Goal: Information Seeking & Learning: Find specific page/section

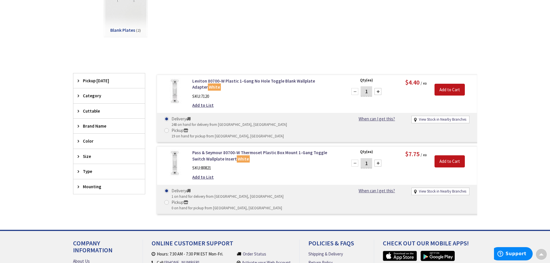
click at [354, 51] on div "View Subcategories Blank Plates (2) Clear all No Products Found We found a part…" at bounding box center [275, 104] width 405 height 230
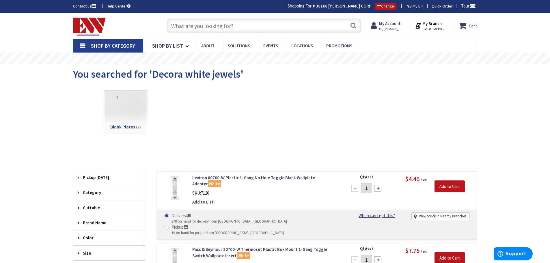
click at [492, 108] on main "You searched for 'Decora white jewels' View Subcategories Blank Plates (2) Clea…" at bounding box center [275, 195] width 433 height 263
click at [334, 117] on div "Blank Plates (2)" at bounding box center [275, 117] width 384 height 62
click at [241, 29] on input "text" at bounding box center [264, 25] width 195 height 14
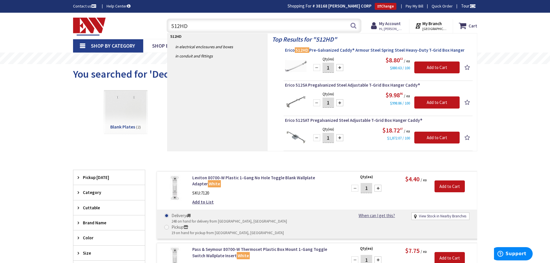
type input "512HD"
click at [381, 50] on span "Erico 512HD Pre-Galvanized Caddy® Armour Steel Spring Steel Heavy-Duty T-Grid B…" at bounding box center [378, 50] width 186 height 6
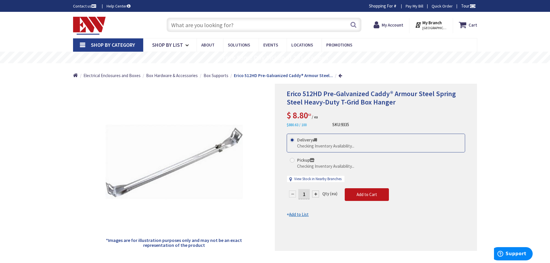
type input "[GEOGRAPHIC_DATA], [GEOGRAPHIC_DATA]"
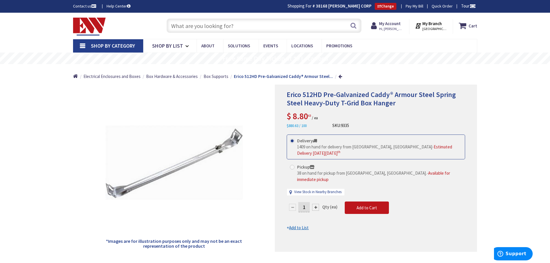
click at [237, 26] on input "text" at bounding box center [264, 25] width 195 height 14
click at [452, 107] on h1 "Erico 512HD Pre-Galvanized Caddy® Armour Steel Spring Steel Heavy-Duty T-Grid B…" at bounding box center [376, 99] width 179 height 17
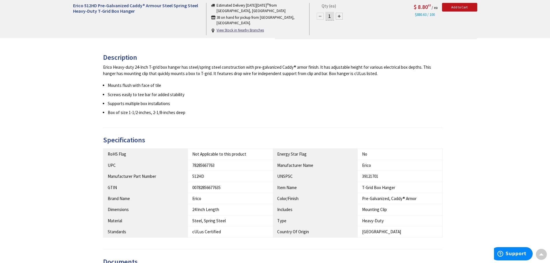
scroll to position [202, 0]
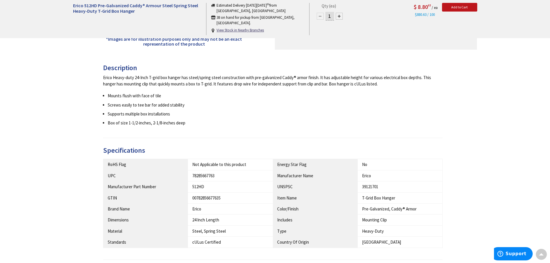
click at [201, 119] on ul "Mounts flush with face of tile Screws easily to tee bar for added stability Sup…" at bounding box center [273, 110] width 340 height 34
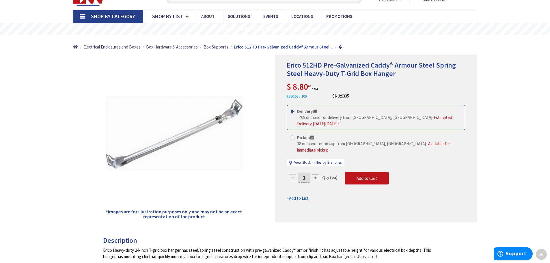
scroll to position [29, 0]
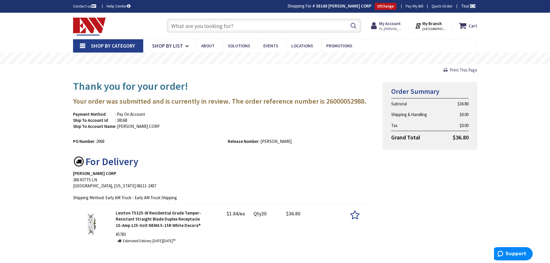
click at [223, 21] on input "text" at bounding box center [264, 25] width 195 height 14
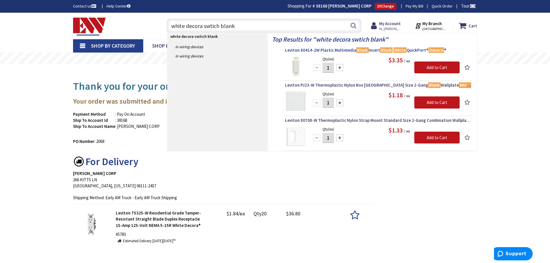
type input "white decora swtich blank"
click at [348, 50] on span "Leviton 80414-2W Plastic Multimedia Blank Insert Blank White QuickPort® Decora ®" at bounding box center [378, 50] width 186 height 6
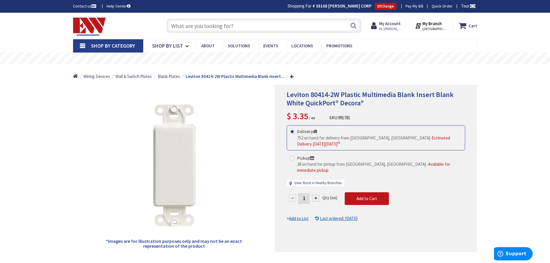
click at [251, 23] on input "text" at bounding box center [264, 25] width 195 height 14
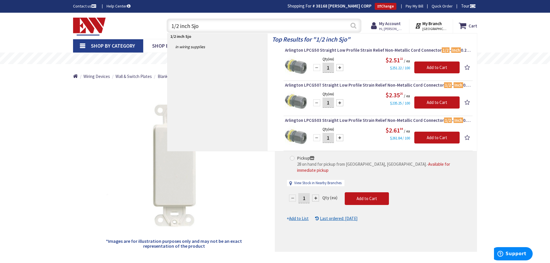
type input "1/2 inch Sjo"
click at [356, 28] on button "Search" at bounding box center [354, 25] width 8 height 13
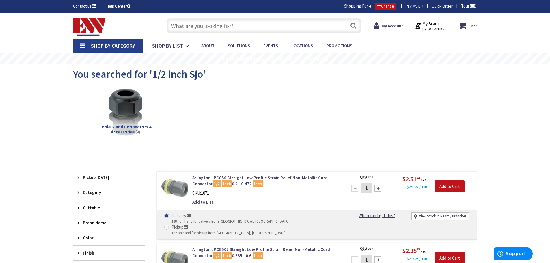
click at [246, 114] on div "Cable Gland Connectors & Accessories (4)" at bounding box center [275, 117] width 384 height 62
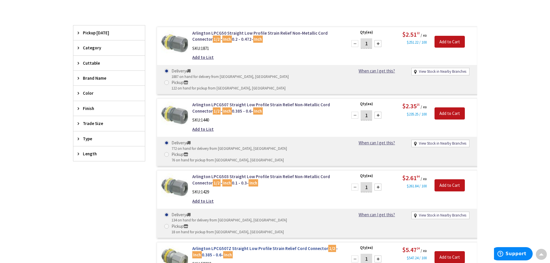
scroll to position [144, 0]
click at [67, 57] on main "You searched for '1/2 inch Sjo' View Subcategories Cable Gland Connectors & Acc…" at bounding box center [275, 123] width 433 height 407
click at [90, 186] on div "Filters 4 items Pickup [DATE] [GEOGRAPHIC_DATA] (0 mi) (3) [GEOGRAPHIC_DATA] (5…" at bounding box center [109, 170] width 72 height 288
click at [216, 37] on mark "1/2" at bounding box center [217, 39] width 8 height 7
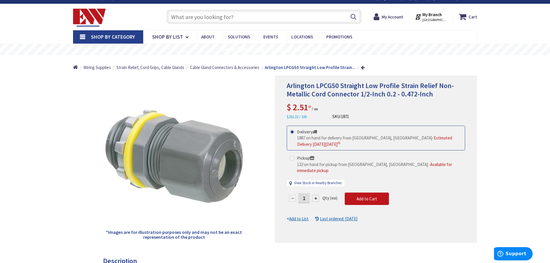
scroll to position [30, 0]
